Goal: Task Accomplishment & Management: Complete application form

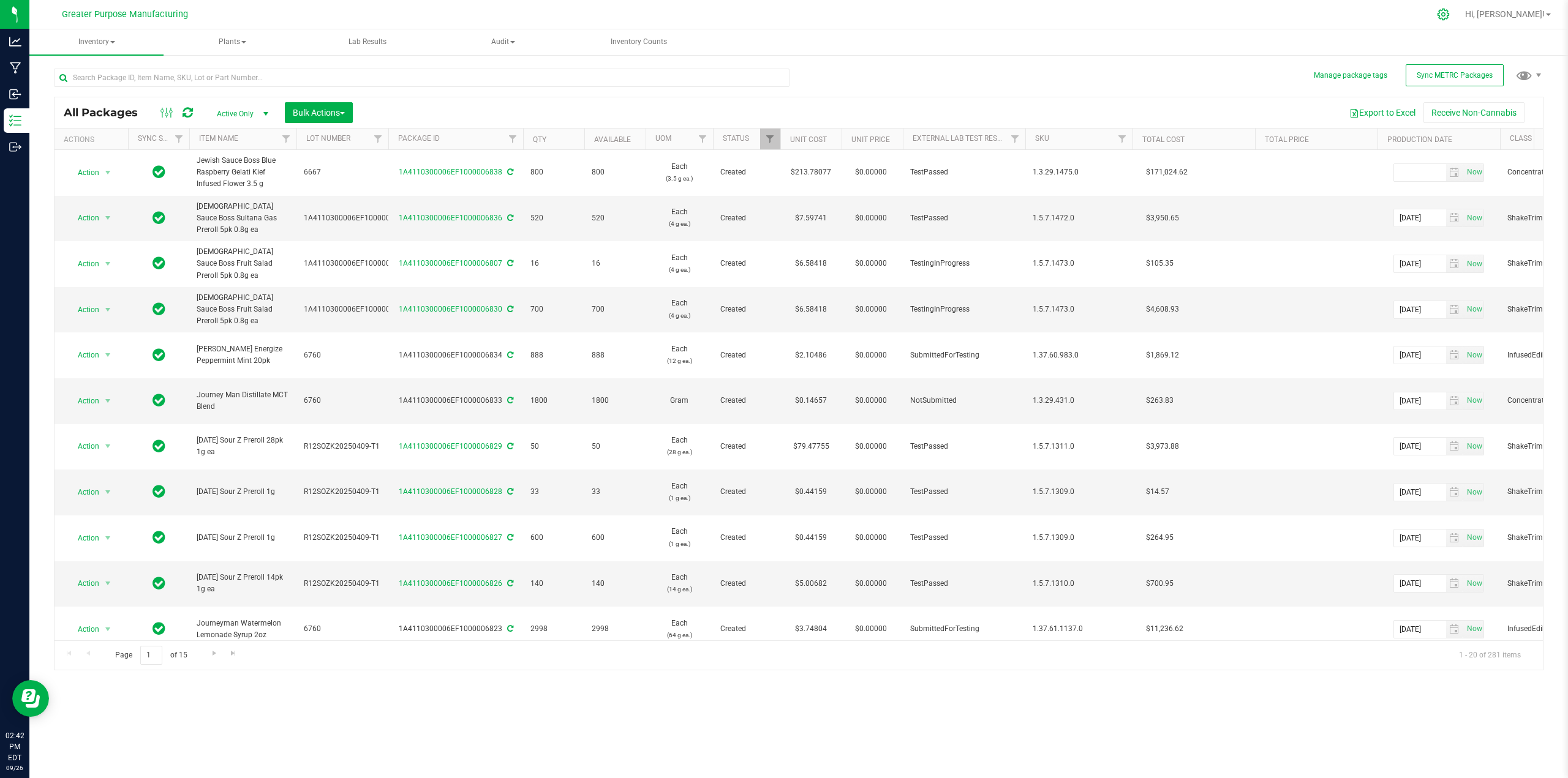
click at [1449, 13] on icon at bounding box center [1443, 14] width 11 height 11
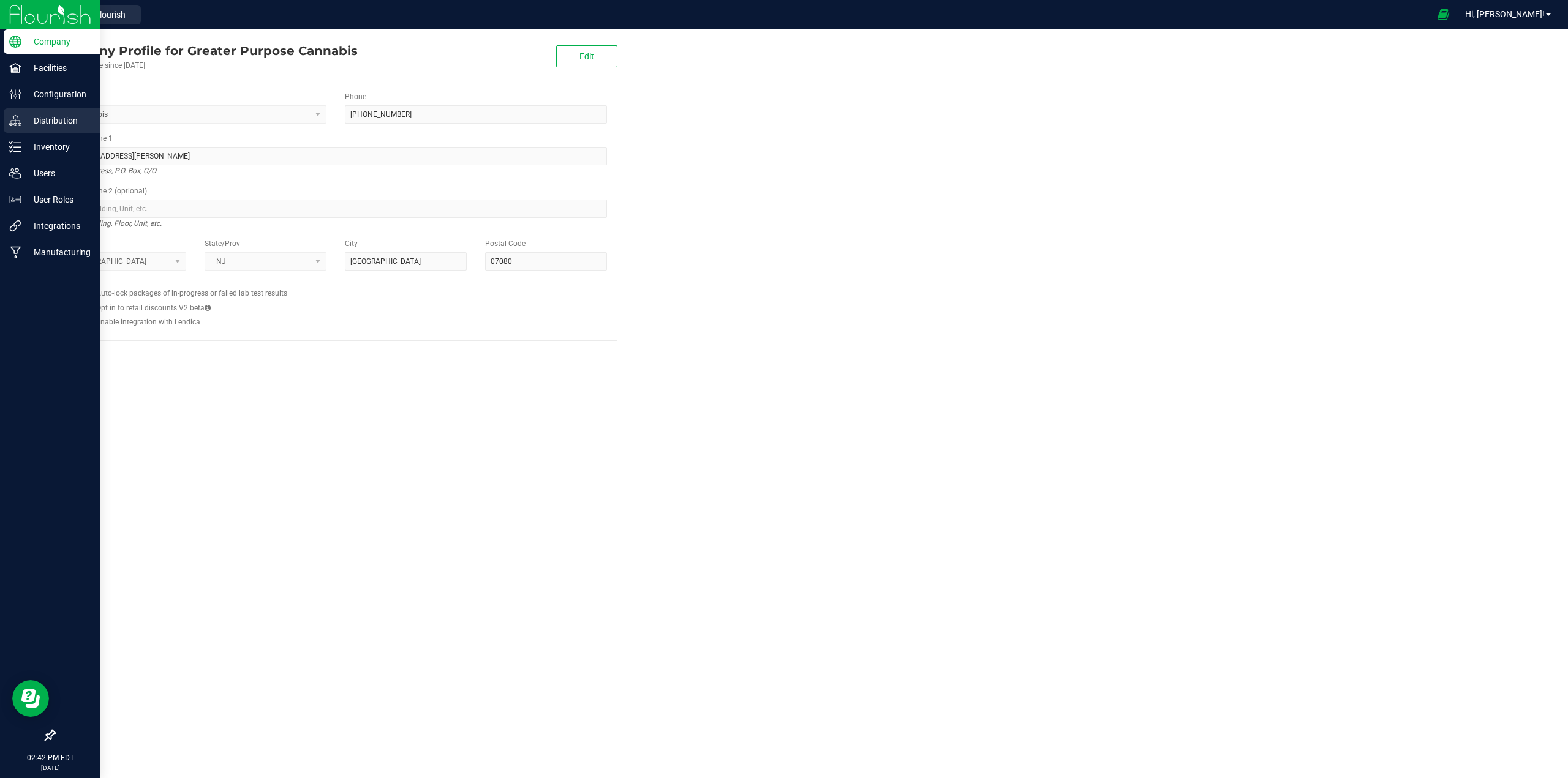
click at [49, 123] on p "Distribution" at bounding box center [58, 121] width 74 height 15
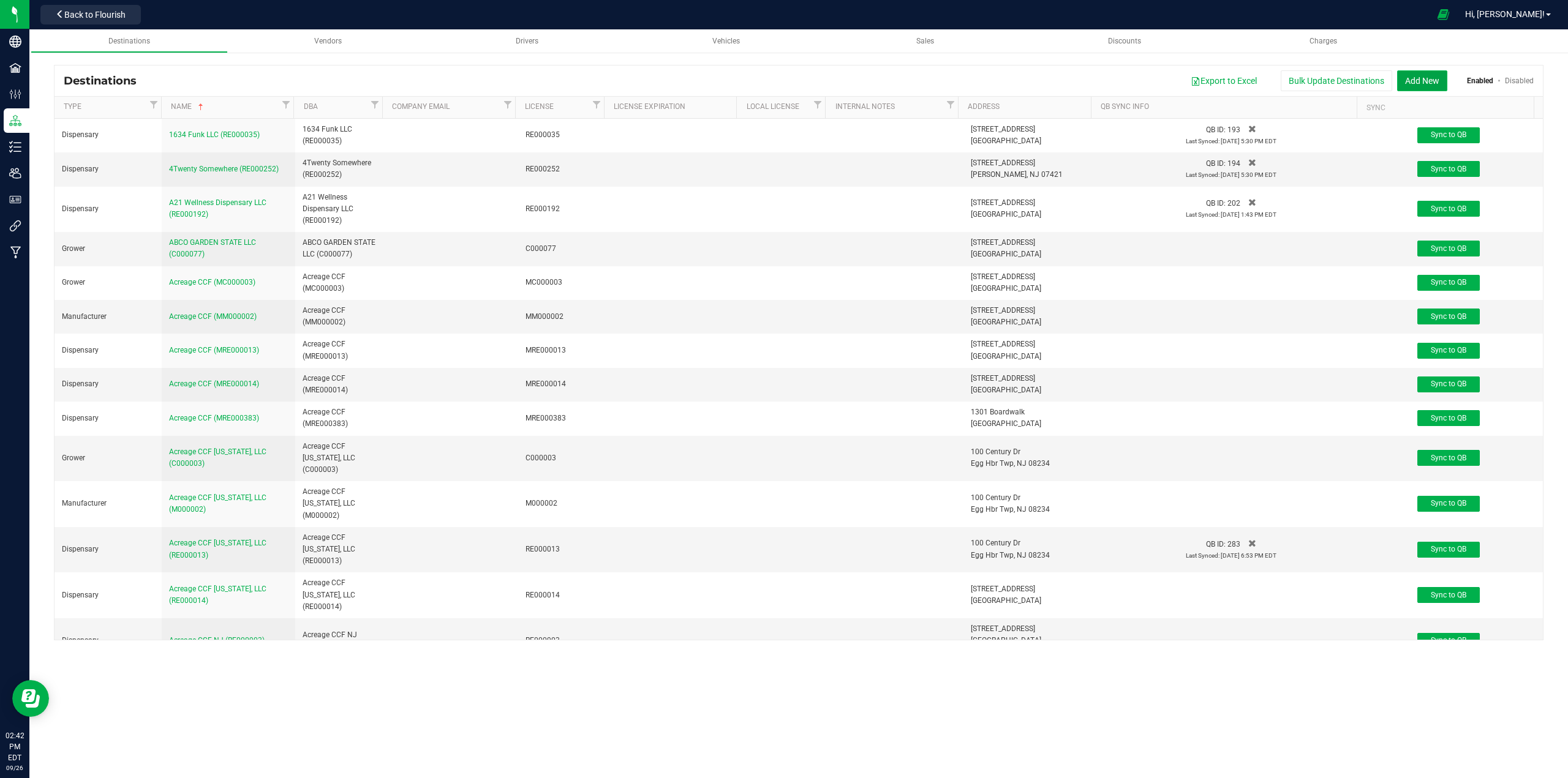
click at [1434, 79] on button "Add New" at bounding box center [1422, 80] width 50 height 20
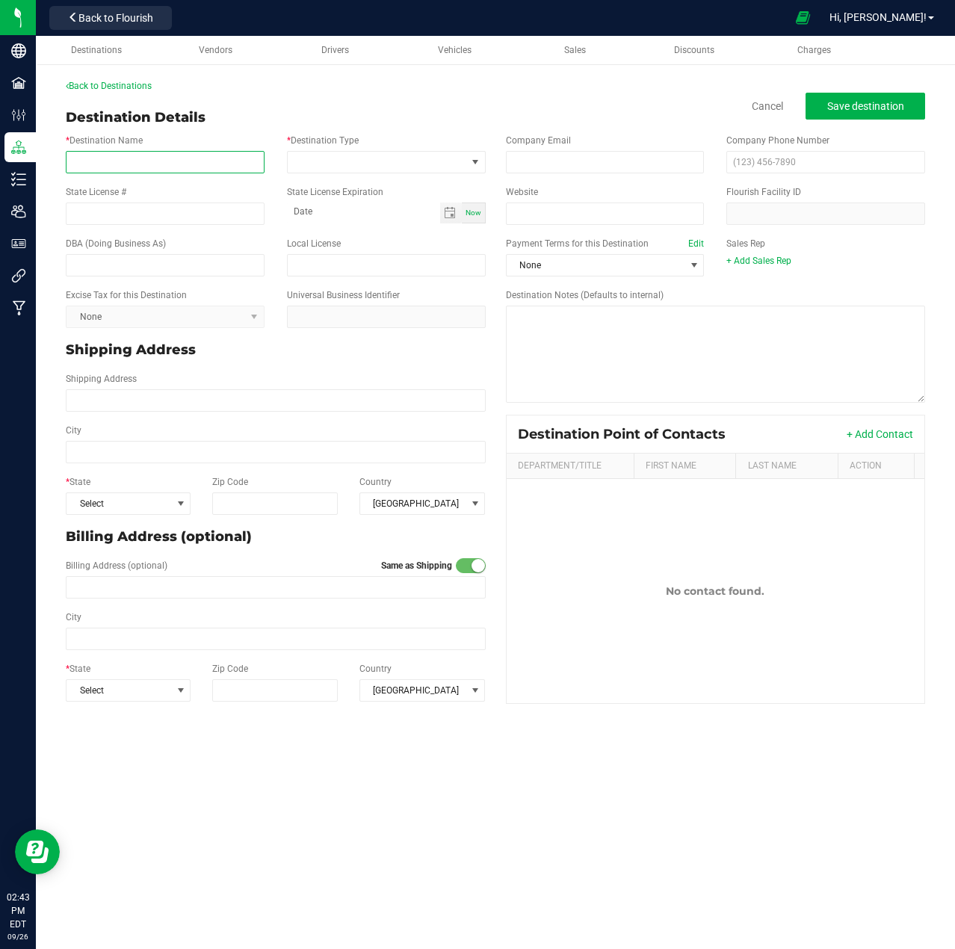
click at [195, 167] on input "* Destination Name" at bounding box center [165, 162] width 199 height 22
click at [94, 162] on input "* Destination Name" at bounding box center [165, 162] width 199 height 22
paste input "BLKBRN LLC"
click at [363, 158] on span at bounding box center [377, 162] width 179 height 21
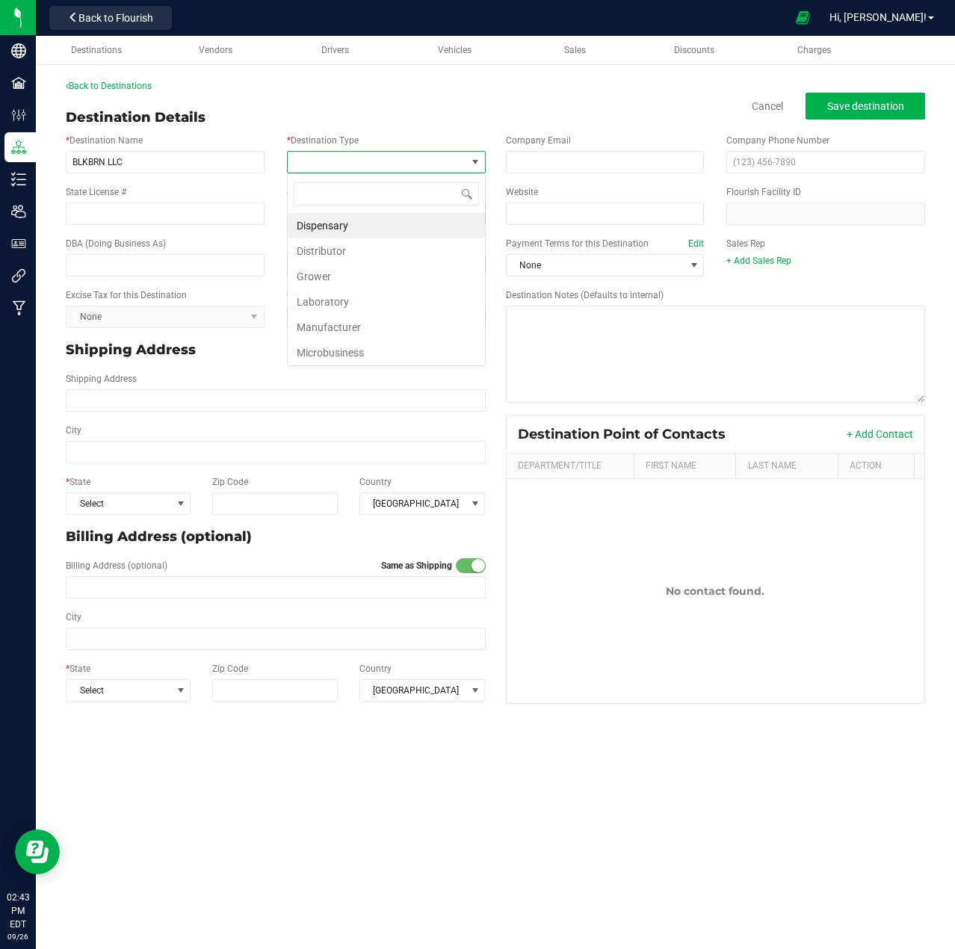
scroll to position [22, 199]
click at [347, 221] on li "Dispensary" at bounding box center [386, 225] width 197 height 25
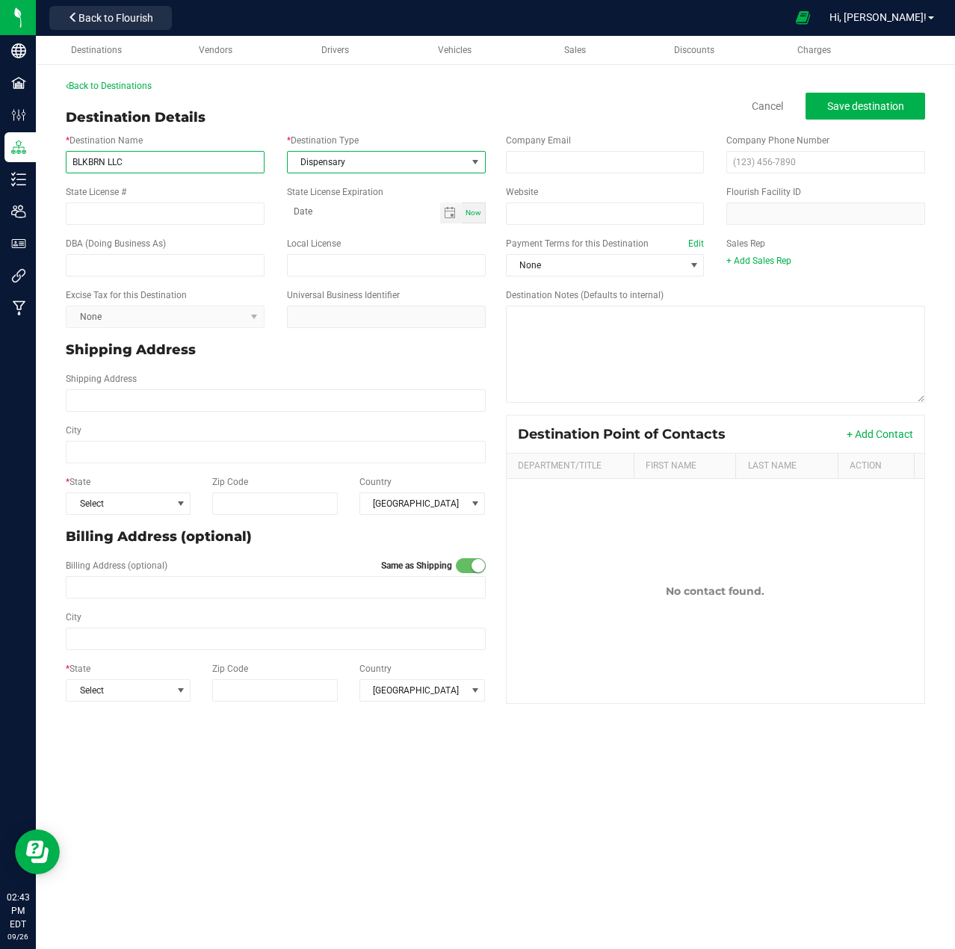
click at [235, 159] on input "BLKBRN LLC" at bounding box center [165, 162] width 199 height 22
paste input "RE000946"
type input "BLKBRN LLC (RE000946)"
paste input "RE000946"
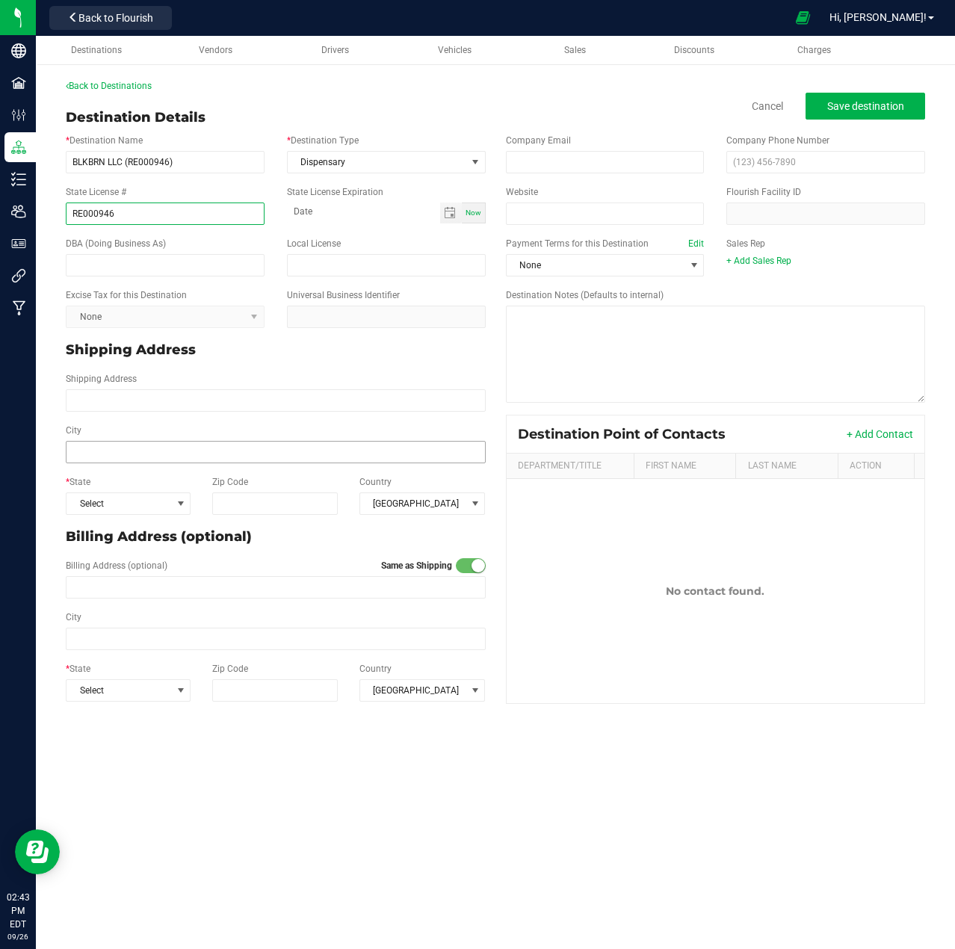
type input "RE000946"
click at [181, 442] on input "City" at bounding box center [276, 452] width 420 height 22
click at [105, 452] on input "City" at bounding box center [276, 452] width 420 height 22
paste input "[GEOGRAPHIC_DATA]"
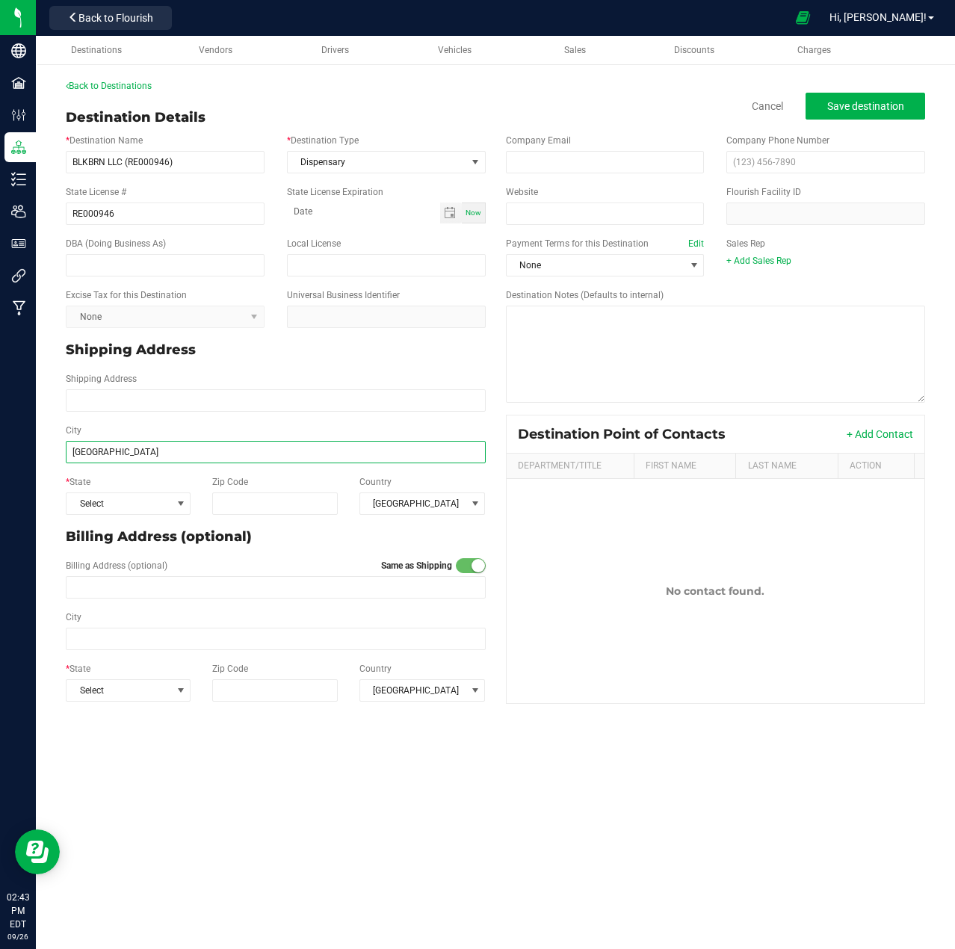
type input "[GEOGRAPHIC_DATA]"
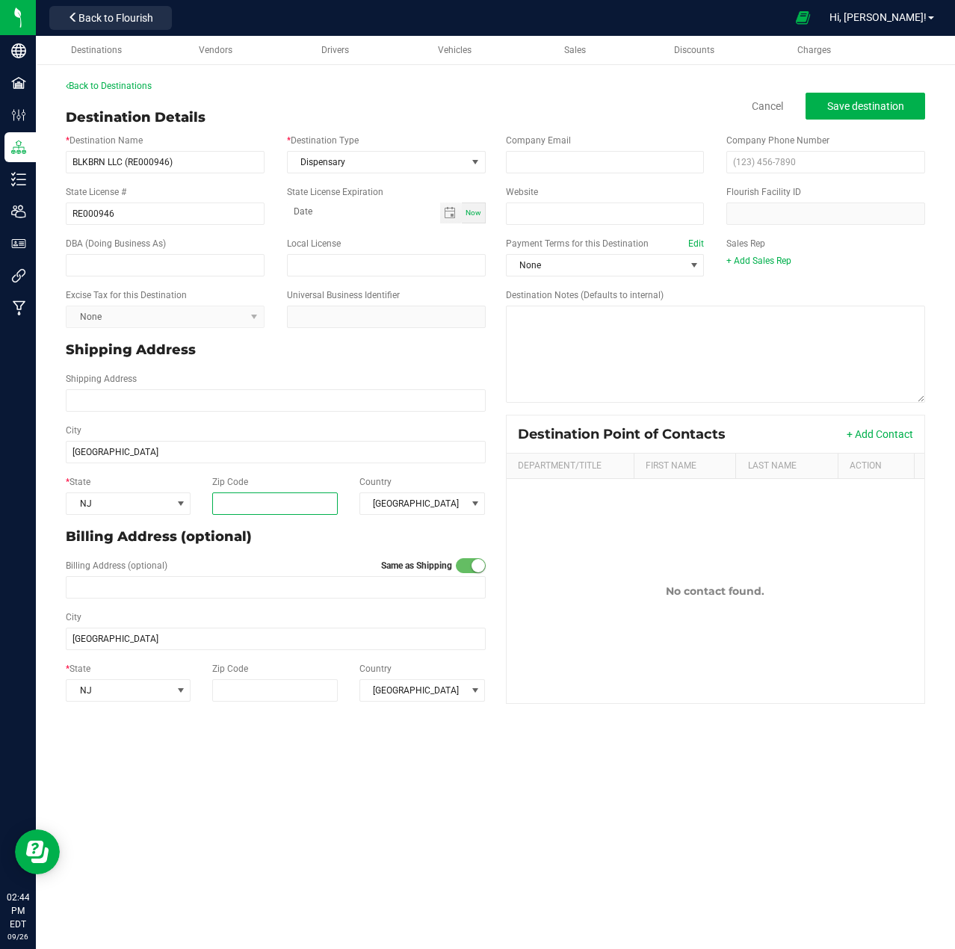
click at [256, 504] on input "Zip Code" at bounding box center [275, 503] width 126 height 22
paste input "08904"
type input "08904"
click at [768, 260] on link "+ Add Sales Rep" at bounding box center [758, 260] width 65 height 10
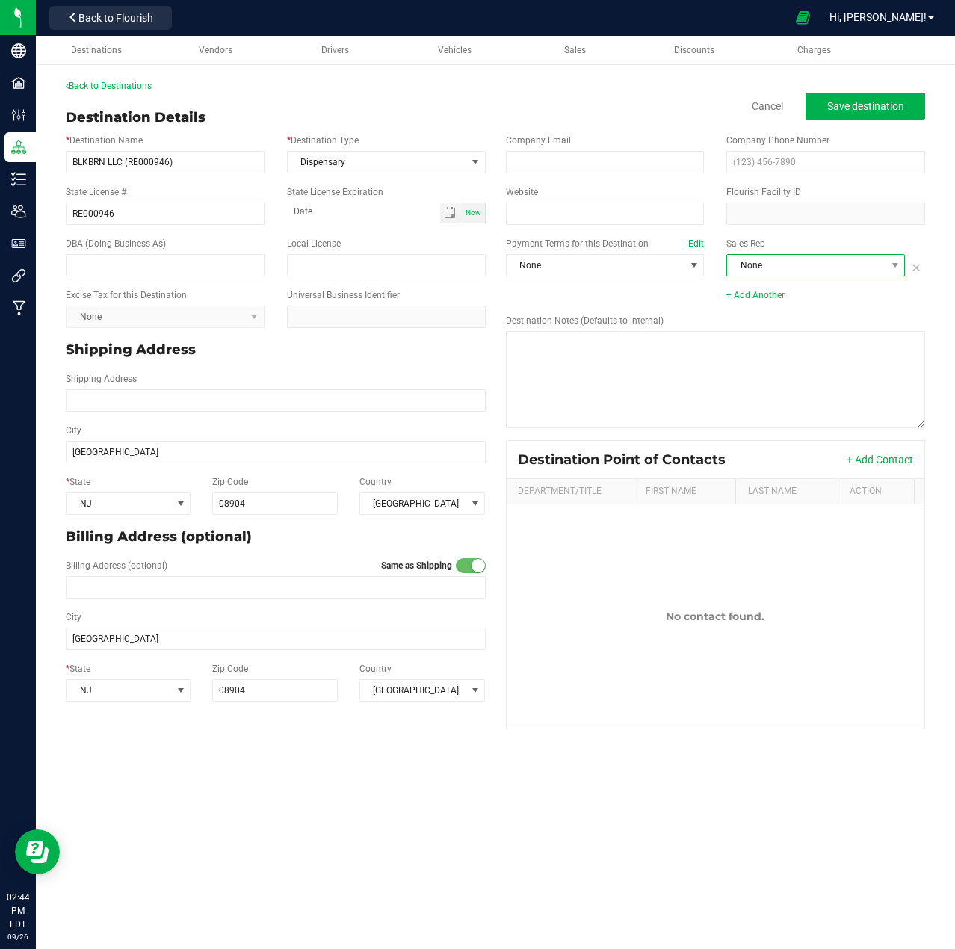
click at [768, 261] on span "None" at bounding box center [806, 265] width 158 height 21
click at [760, 350] on li "[PERSON_NAME]" at bounding box center [815, 353] width 177 height 25
click at [849, 108] on span "Save destination" at bounding box center [865, 106] width 77 height 12
click at [690, 265] on span at bounding box center [694, 265] width 12 height 12
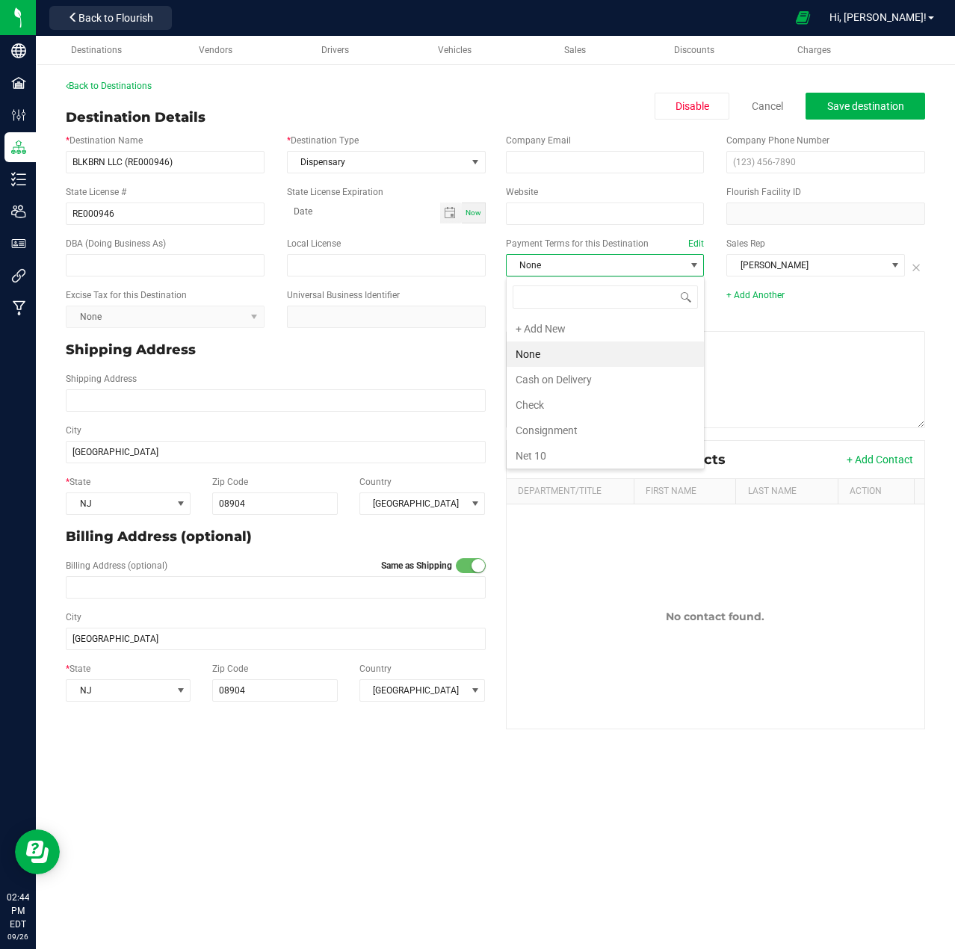
scroll to position [22, 199]
click at [543, 381] on li "Cash on Delivery" at bounding box center [604, 379] width 197 height 25
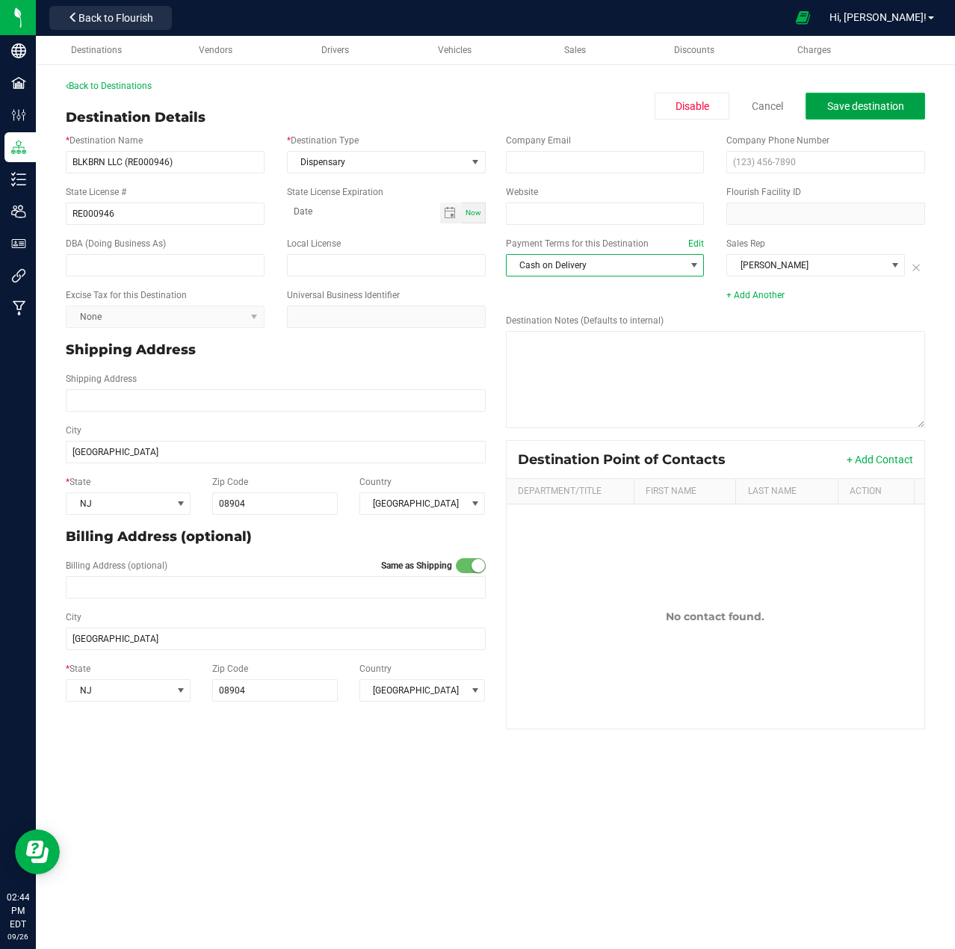
click at [869, 111] on span "Save destination" at bounding box center [865, 106] width 77 height 12
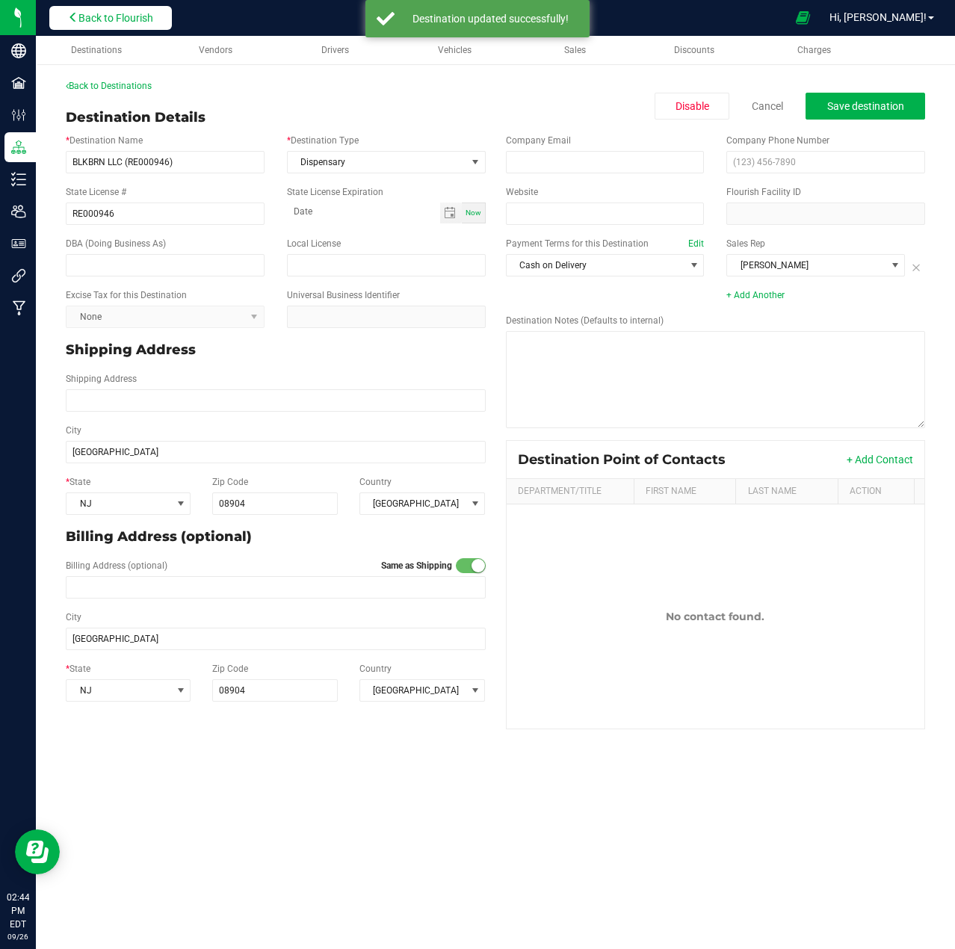
click at [104, 22] on span "Back to Flourish" at bounding box center [115, 18] width 75 height 12
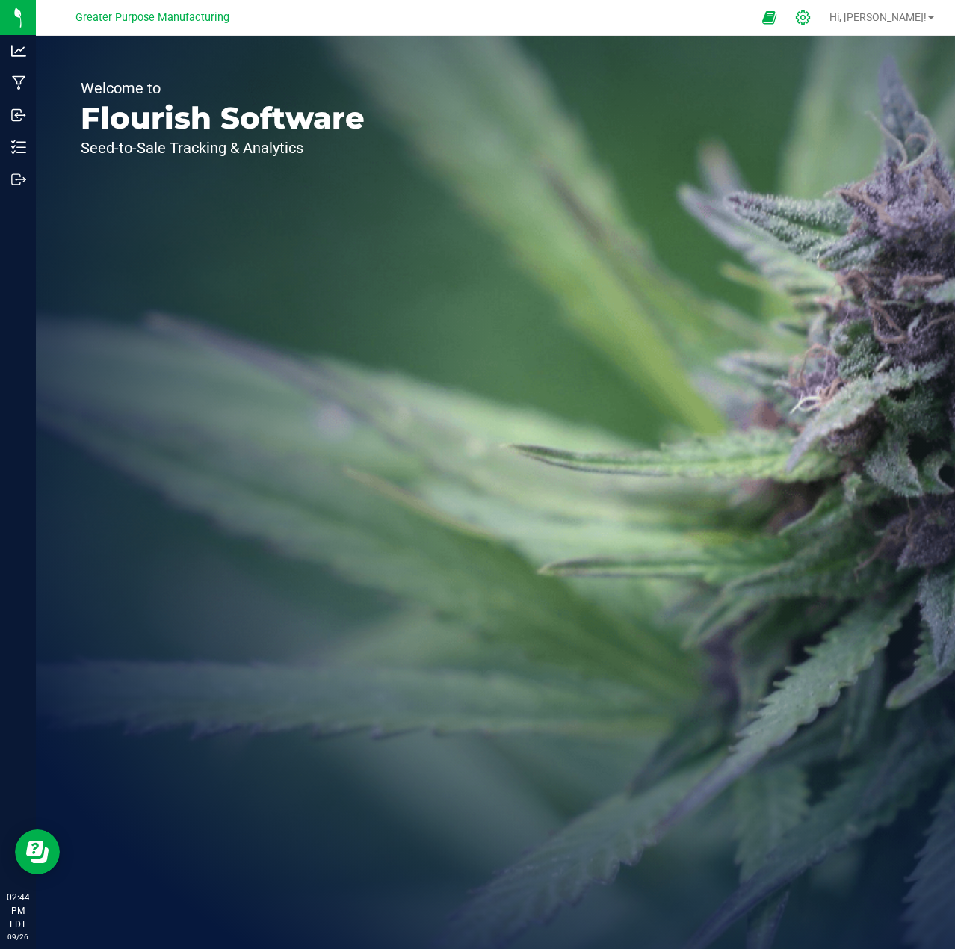
click at [810, 20] on icon at bounding box center [803, 18] width 16 height 16
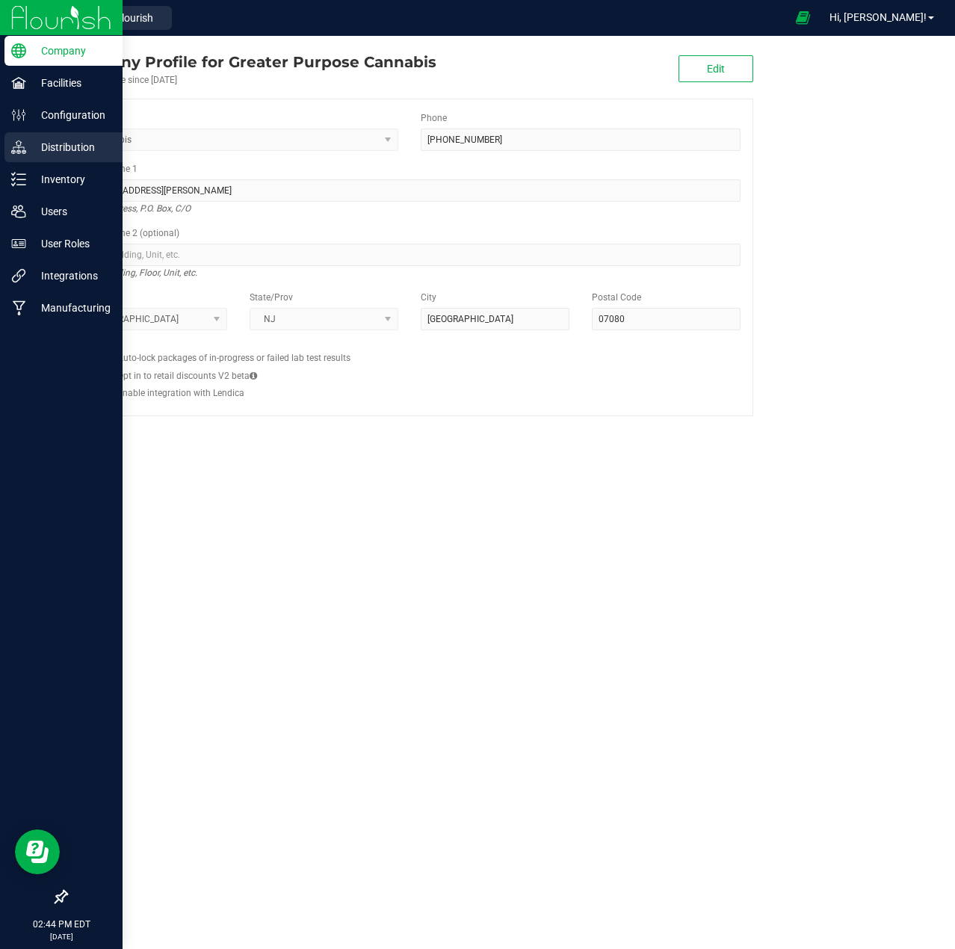
click at [62, 145] on p "Distribution" at bounding box center [71, 147] width 90 height 18
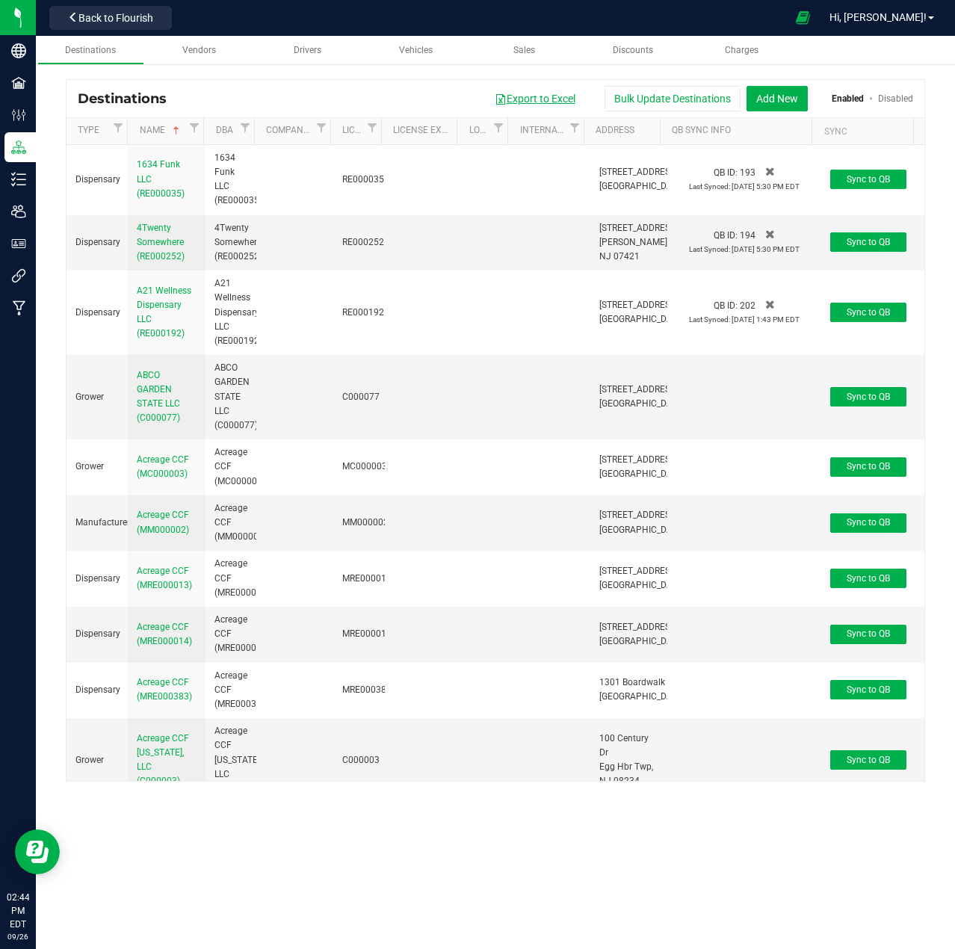
click at [532, 101] on button "Export to Excel" at bounding box center [535, 98] width 100 height 25
click at [118, 26] on button "Back to Flourish" at bounding box center [110, 18] width 122 height 24
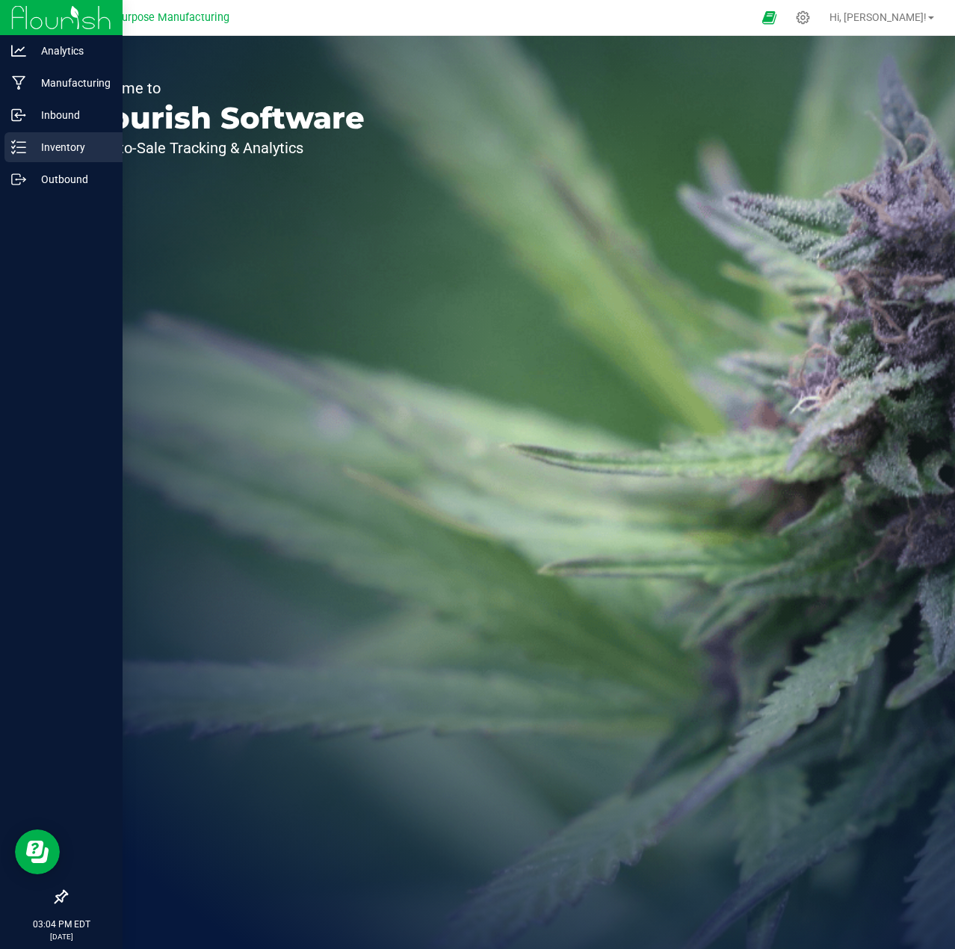
click at [53, 149] on p "Inventory" at bounding box center [71, 147] width 90 height 18
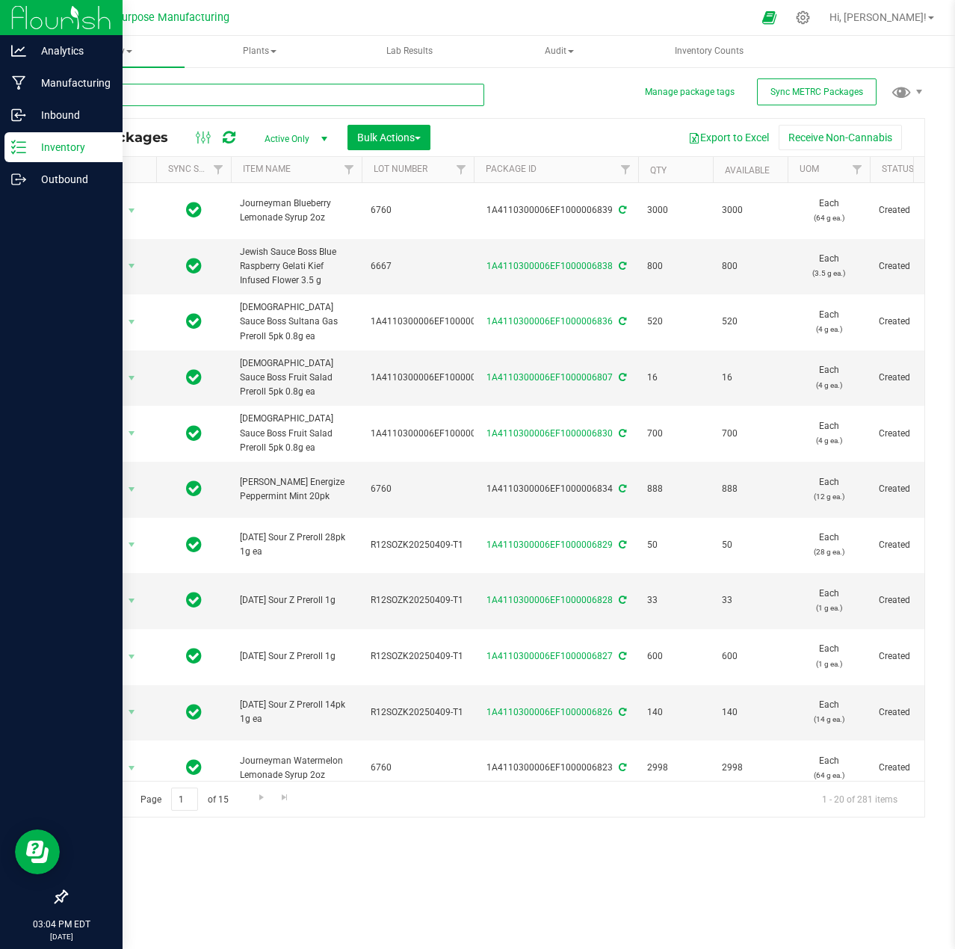
click at [223, 99] on input "text" at bounding box center [275, 95] width 418 height 22
paste input "1A4110300006EF1000006810"
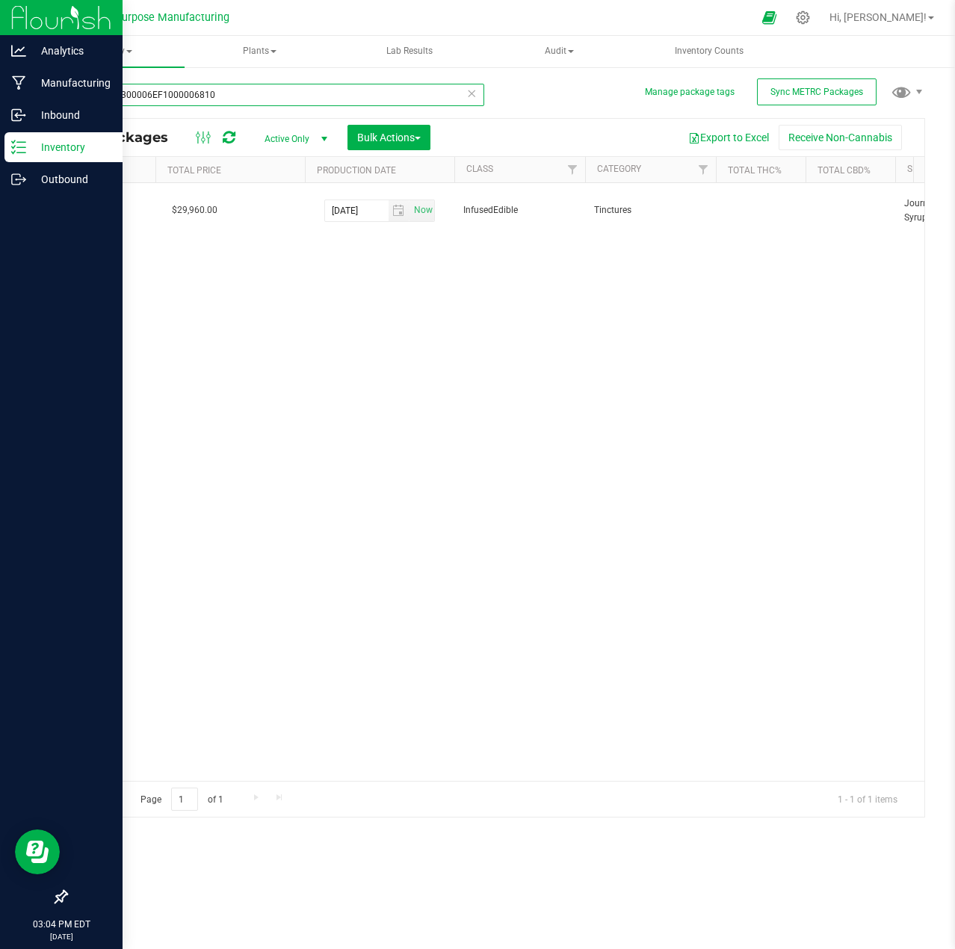
scroll to position [0, 1372]
type input "1A4110300006EF1000006810"
click at [470, 93] on icon at bounding box center [471, 93] width 10 height 18
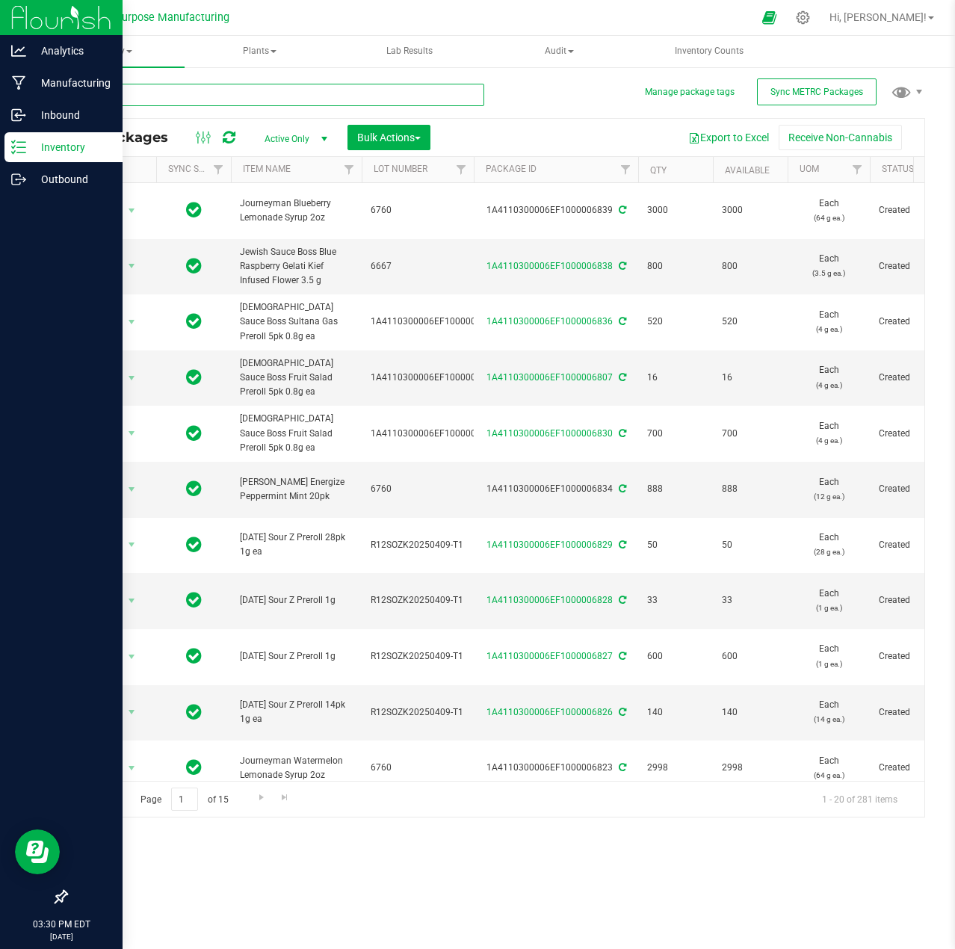
click at [183, 96] on input "text" at bounding box center [275, 95] width 418 height 22
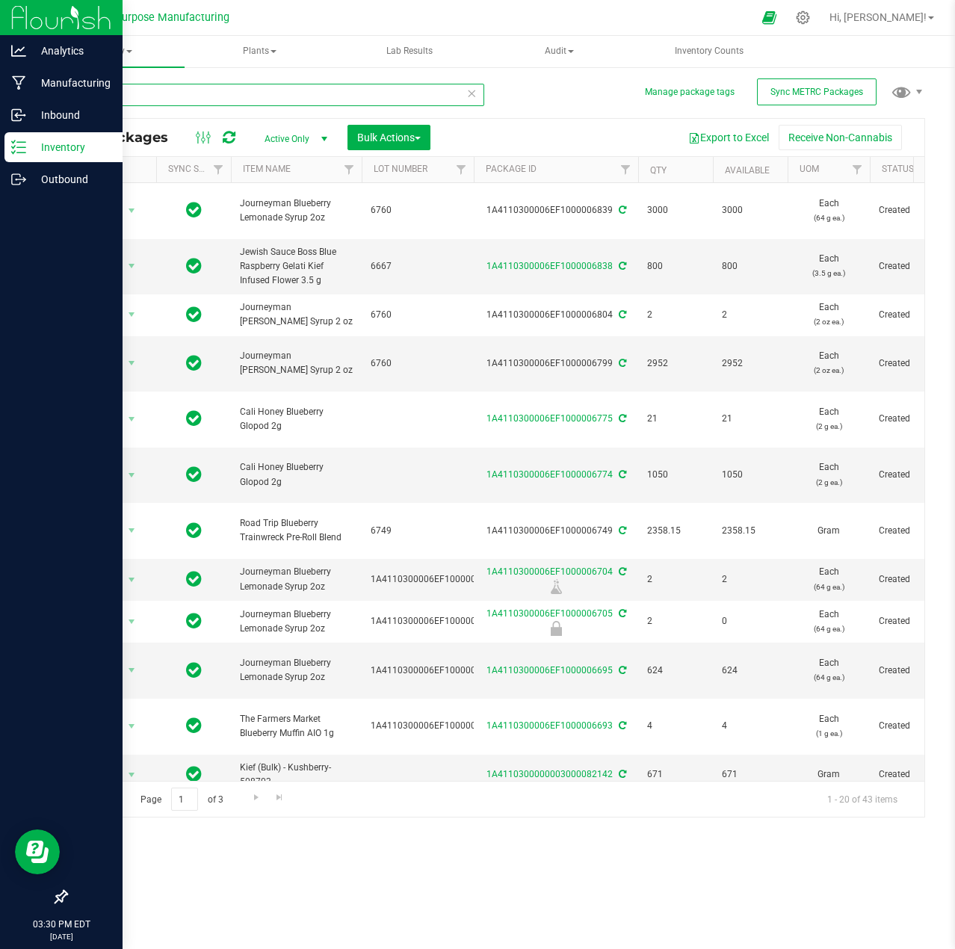
type input "berr"
